Goal: Task Accomplishment & Management: Manage account settings

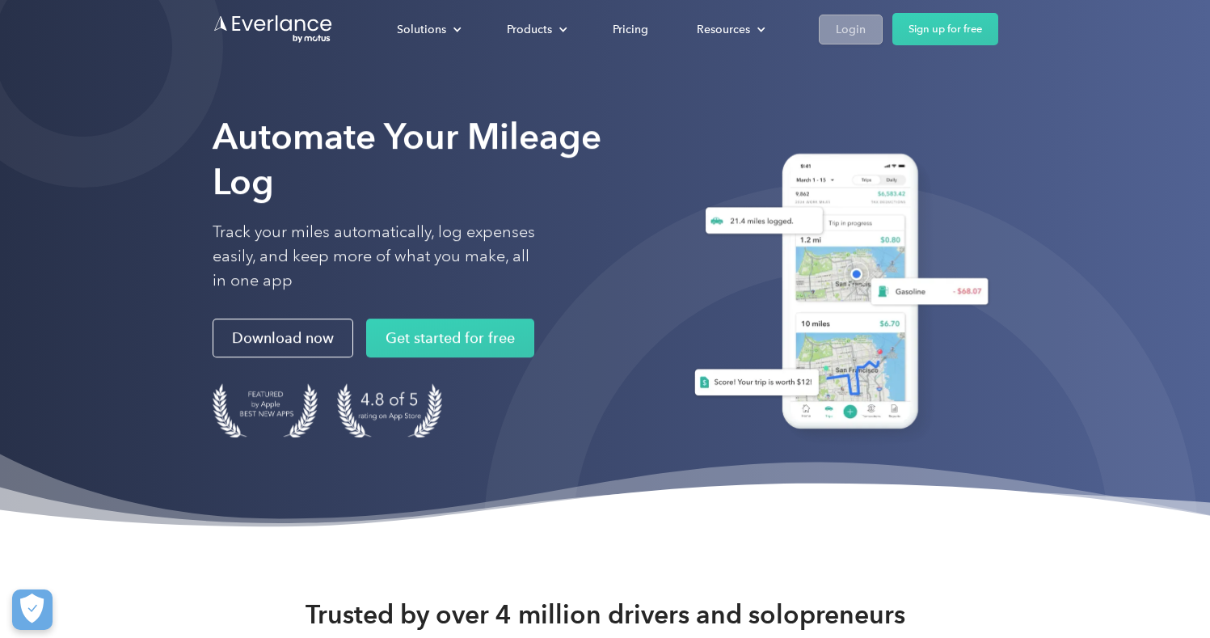
click at [862, 38] on div "Login" at bounding box center [851, 29] width 30 height 20
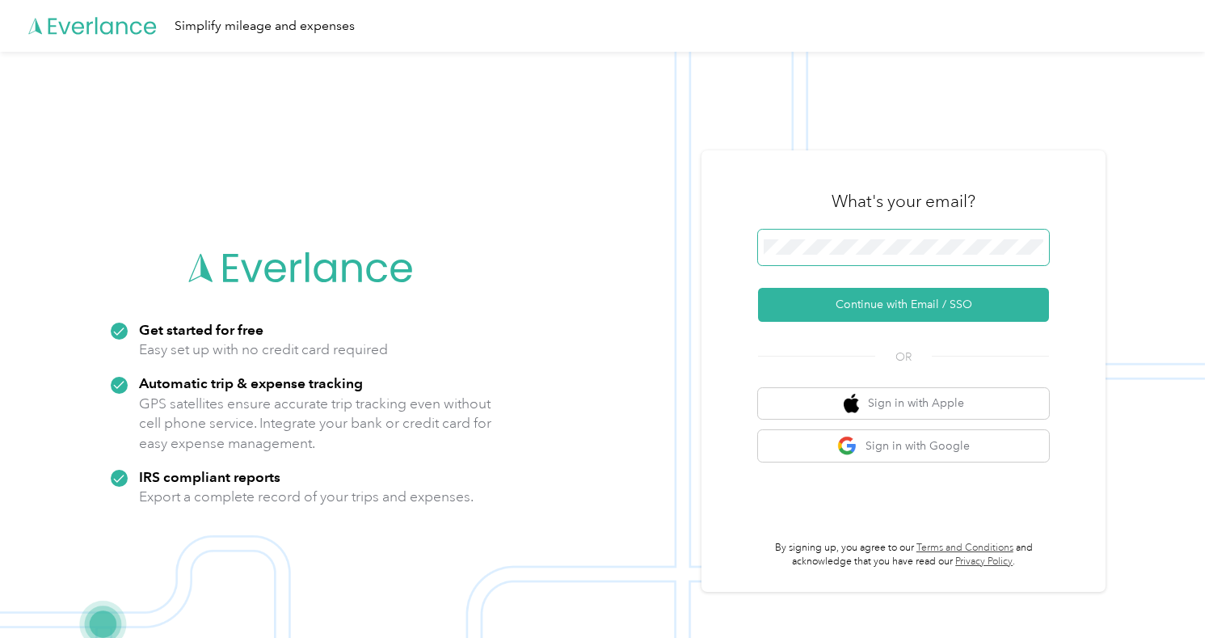
click at [909, 305] on button "Continue with Email / SSO" at bounding box center [903, 305] width 291 height 34
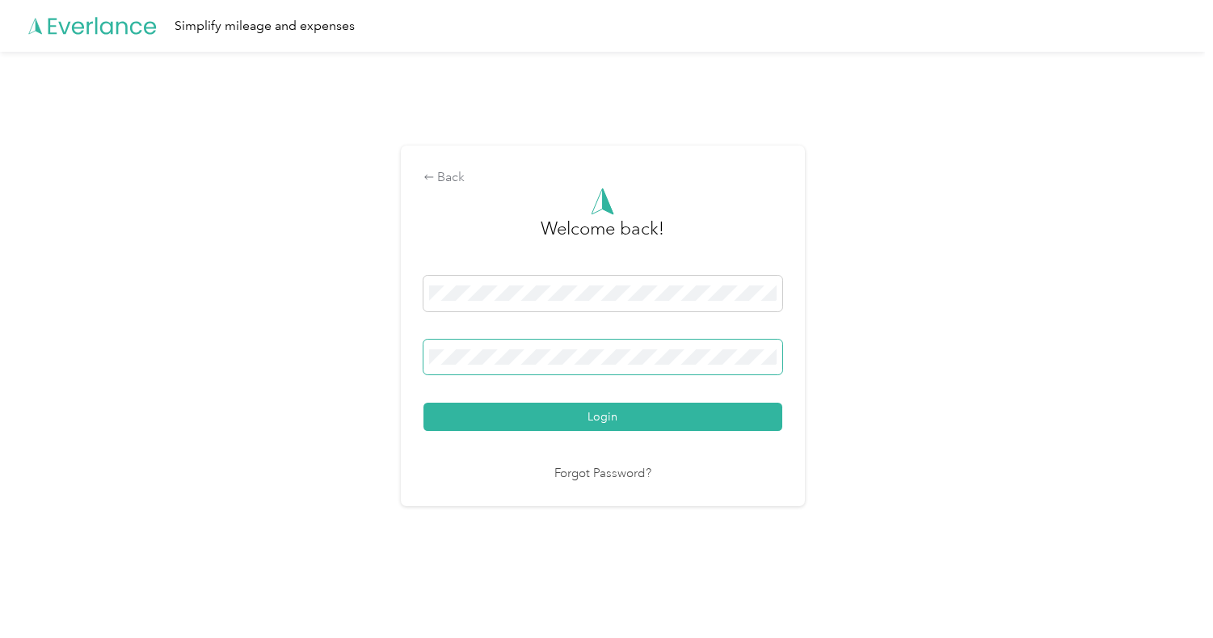
click at [606, 416] on button "Login" at bounding box center [602, 416] width 359 height 28
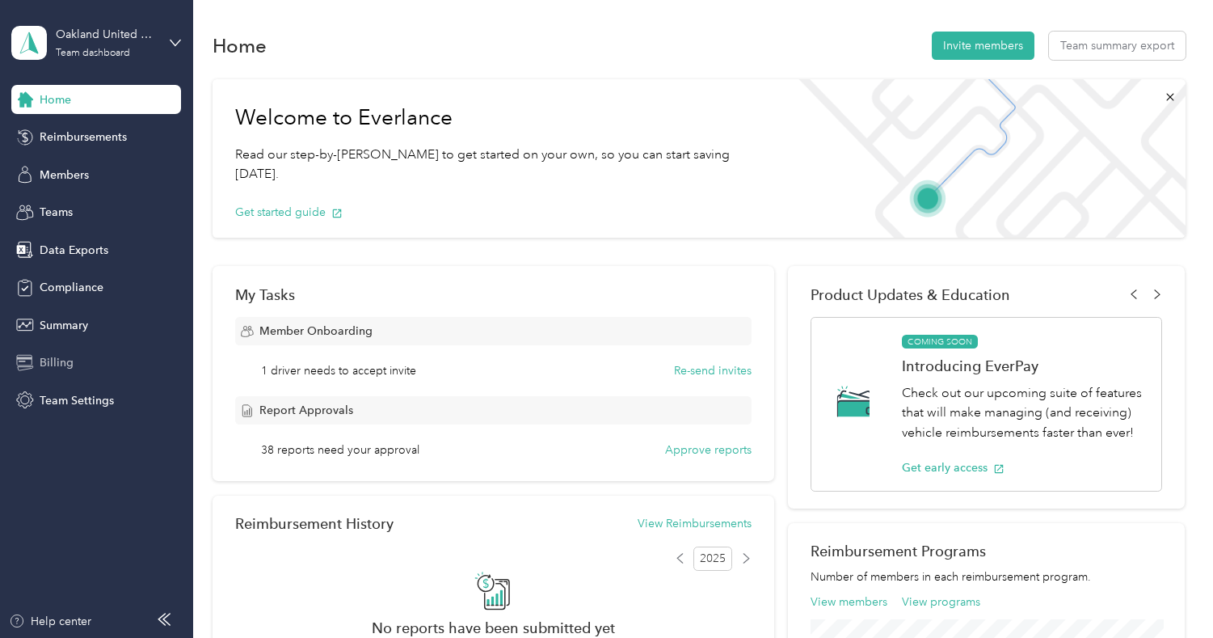
click at [66, 366] on span "Billing" at bounding box center [57, 362] width 34 height 17
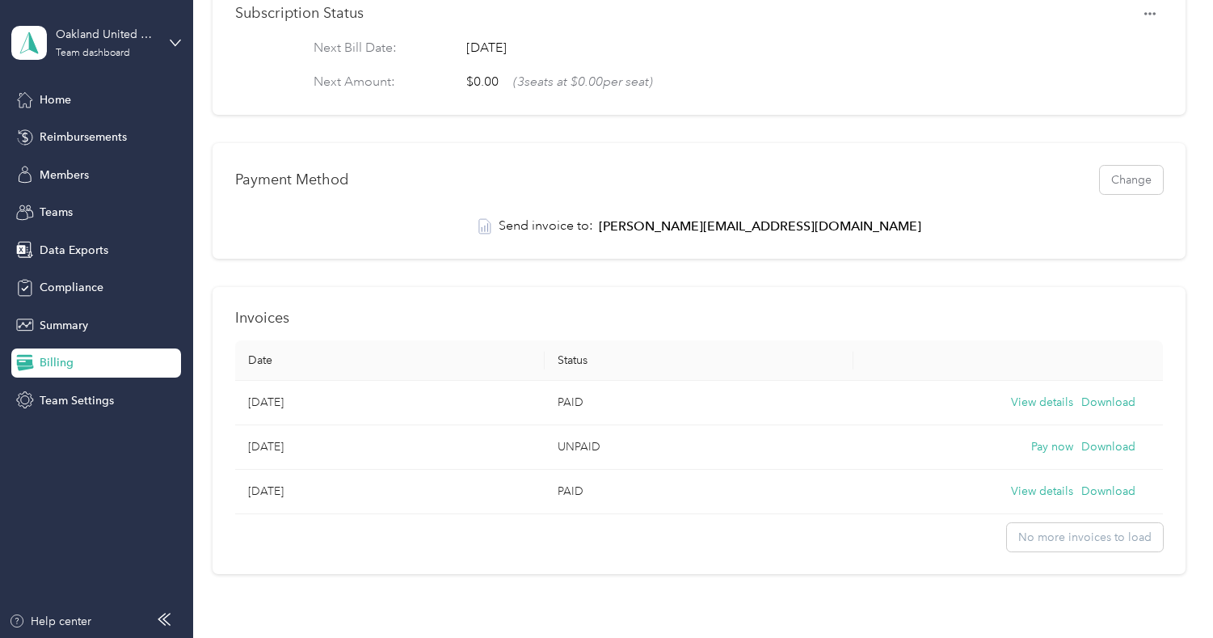
scroll to position [257, 0]
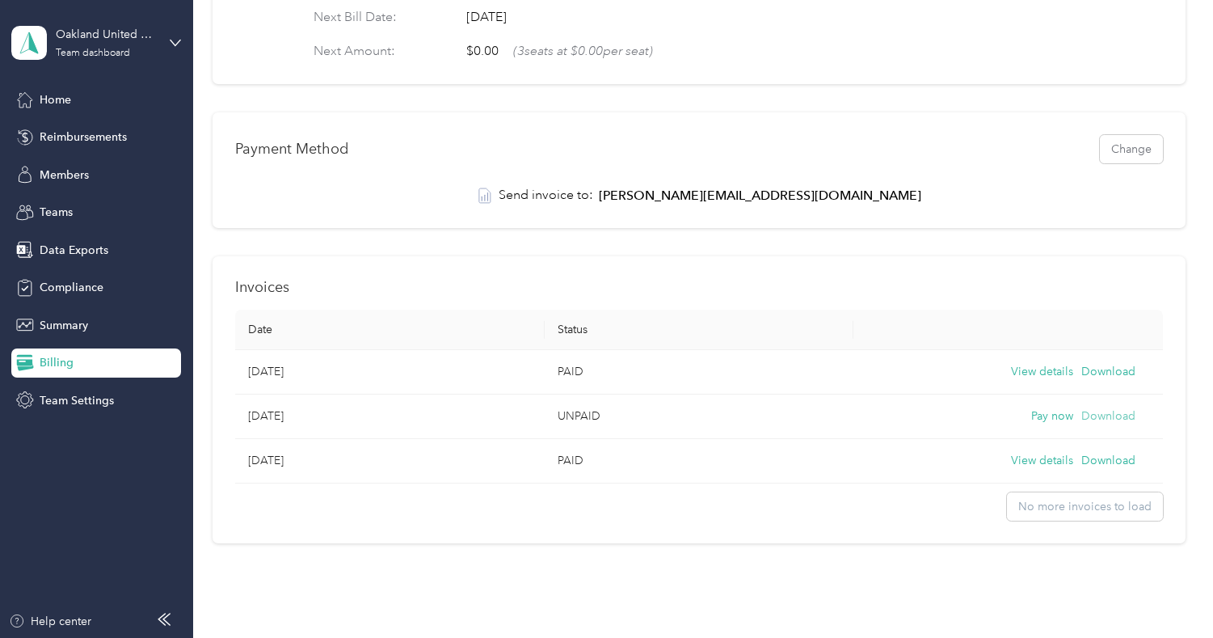
click at [1105, 419] on button "Download" at bounding box center [1108, 416] width 54 height 18
click at [633, 141] on div "Payment Method Change" at bounding box center [698, 149] width 927 height 28
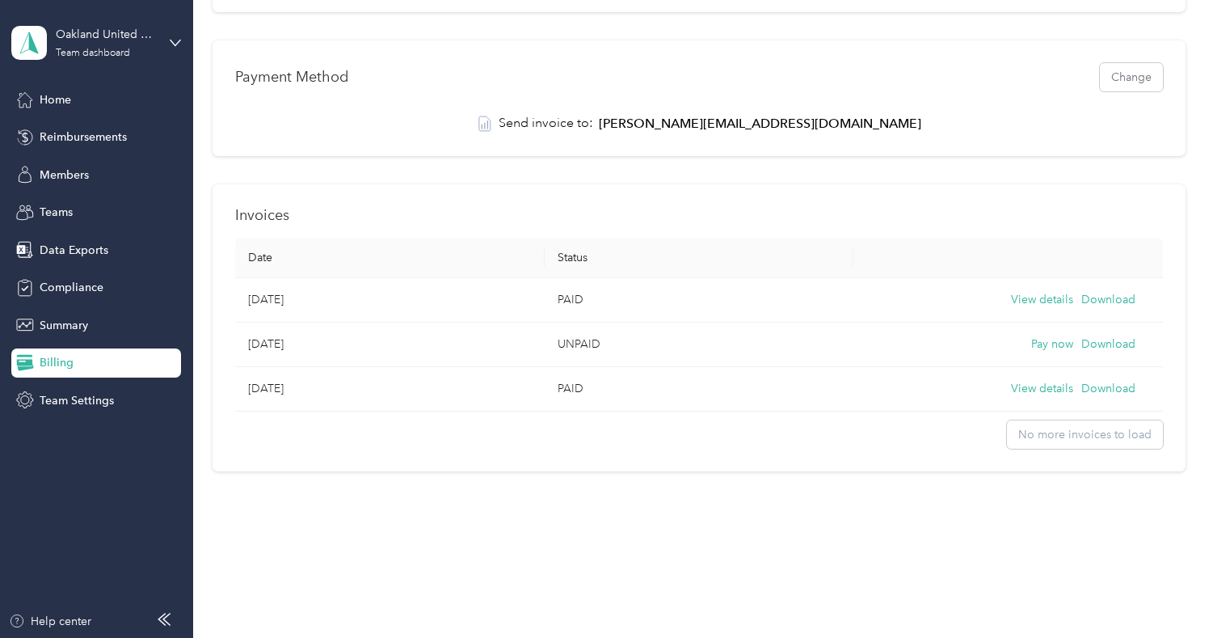
scroll to position [0, 0]
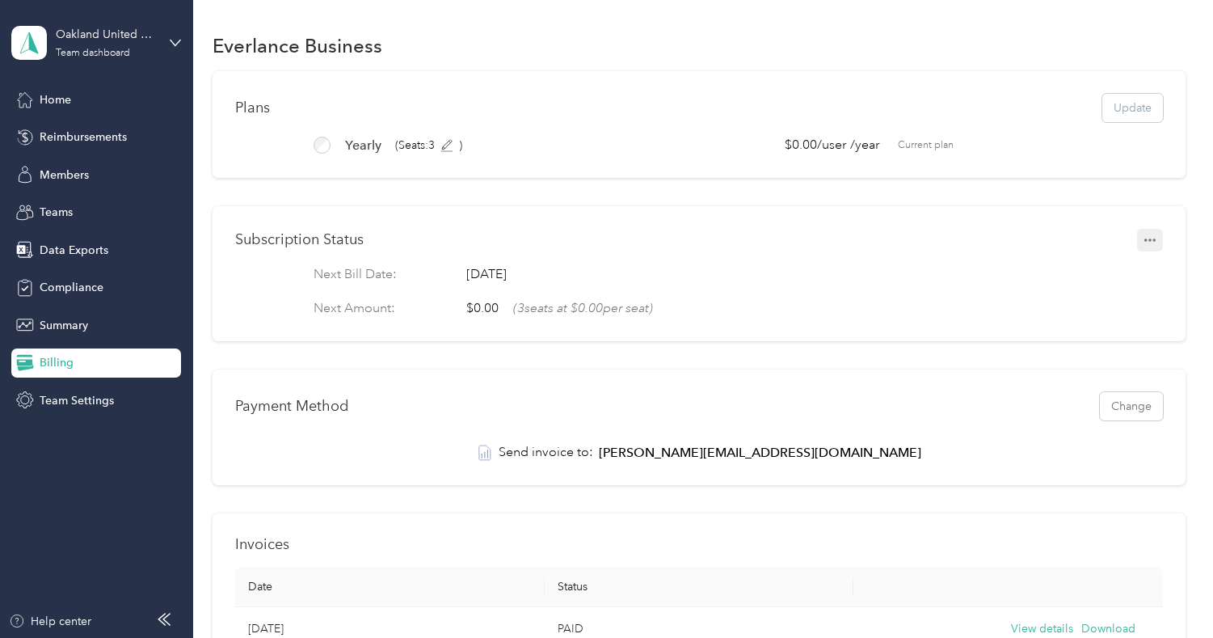
click at [1147, 246] on button "button" at bounding box center [1150, 240] width 26 height 23
click at [1148, 242] on icon "button" at bounding box center [1149, 239] width 11 height 11
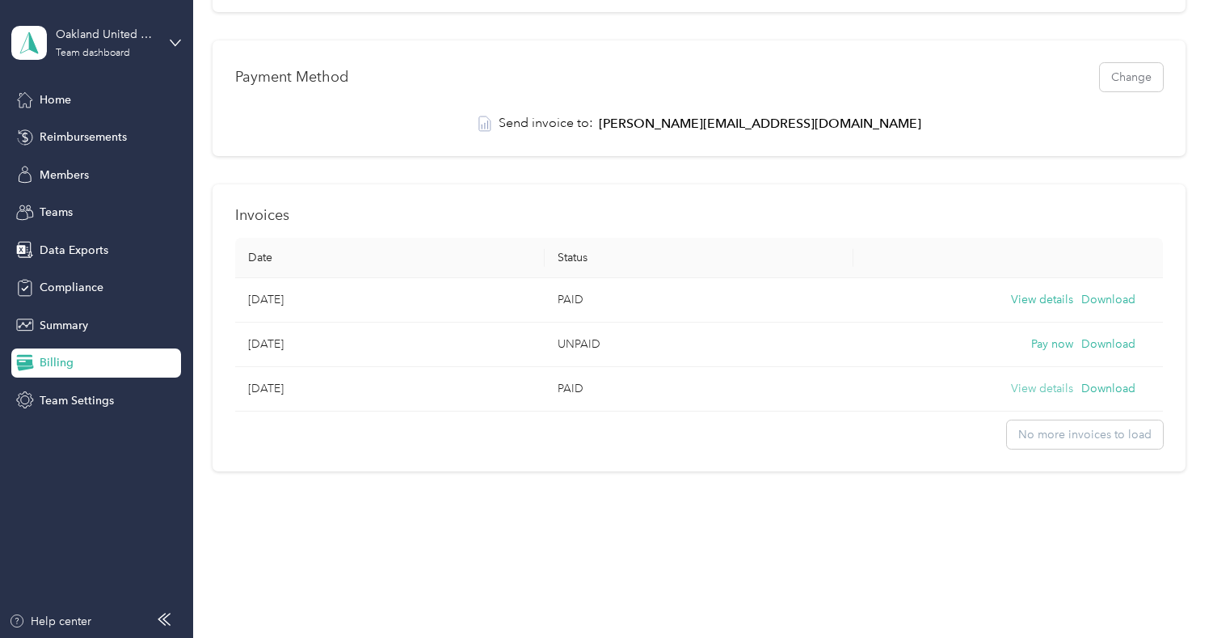
click at [1037, 385] on button "View details" at bounding box center [1042, 389] width 62 height 18
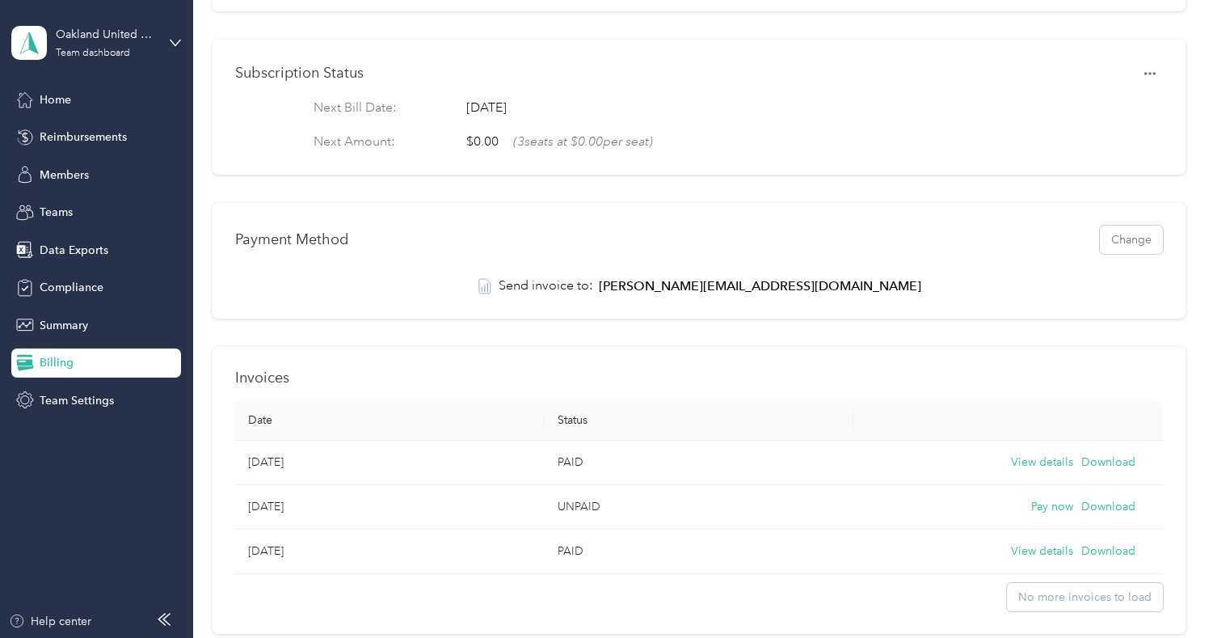
scroll to position [192, 0]
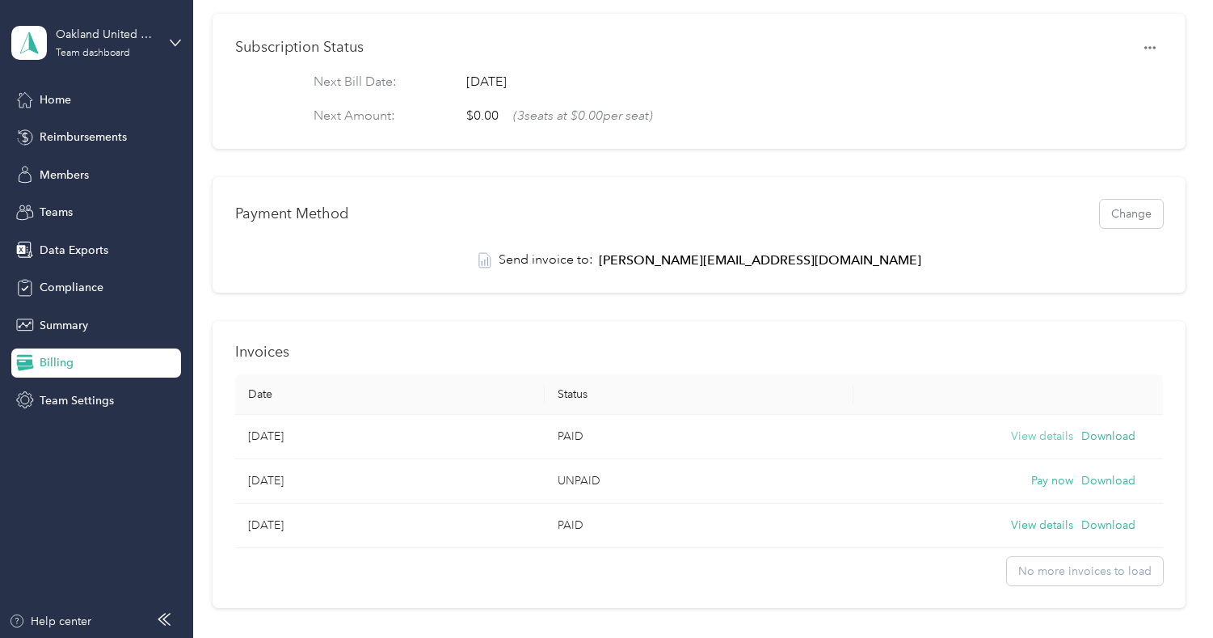
click at [1041, 442] on button "View details" at bounding box center [1042, 436] width 62 height 18
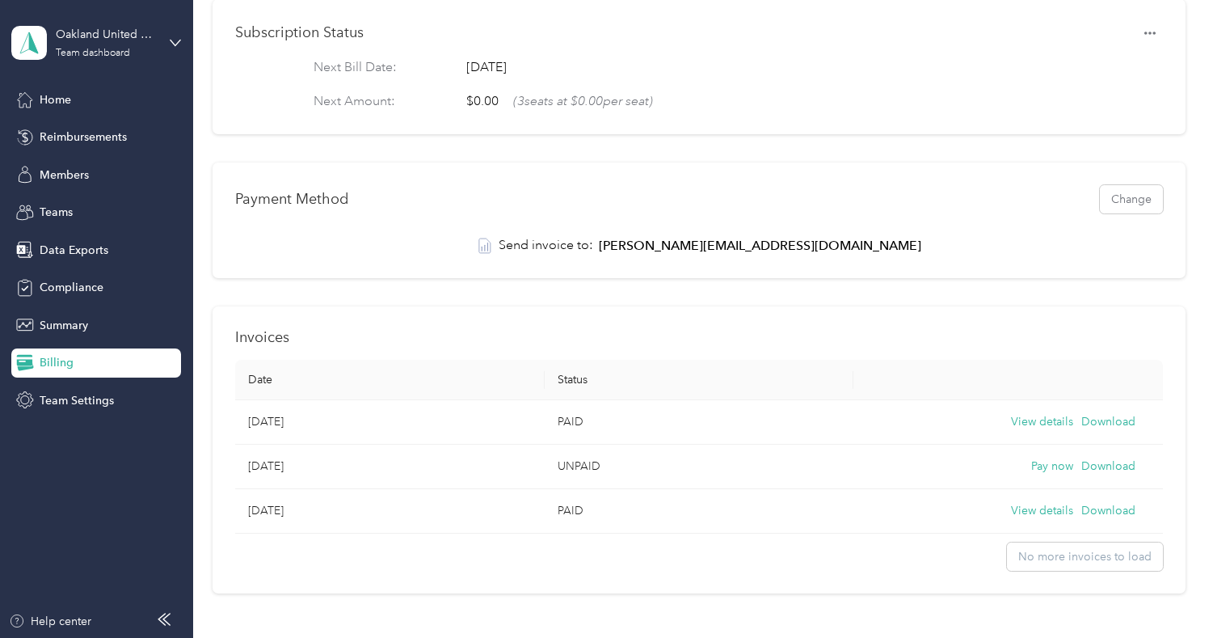
scroll to position [204, 0]
click at [1018, 514] on button "View details" at bounding box center [1042, 514] width 62 height 18
